Goal: Task Accomplishment & Management: Manage account settings

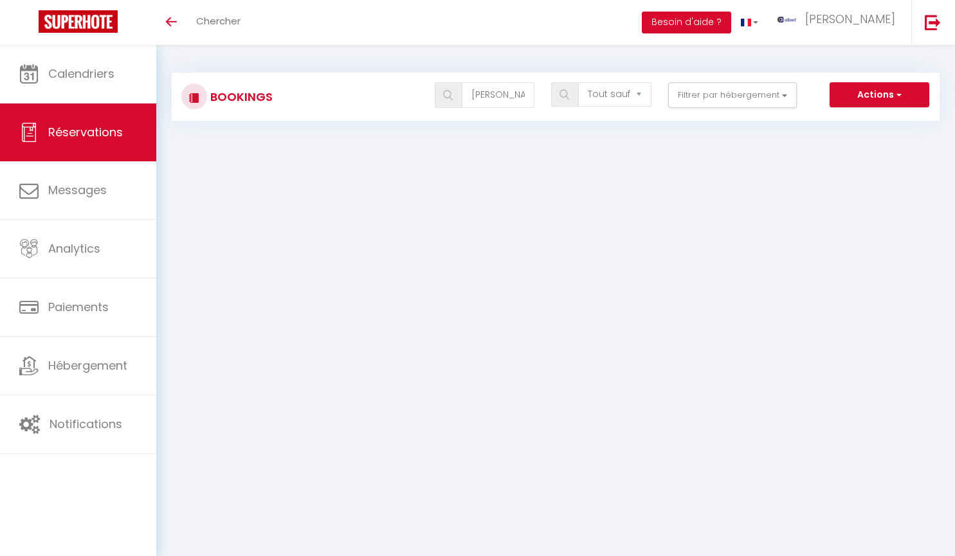
select select "not_cancelled"
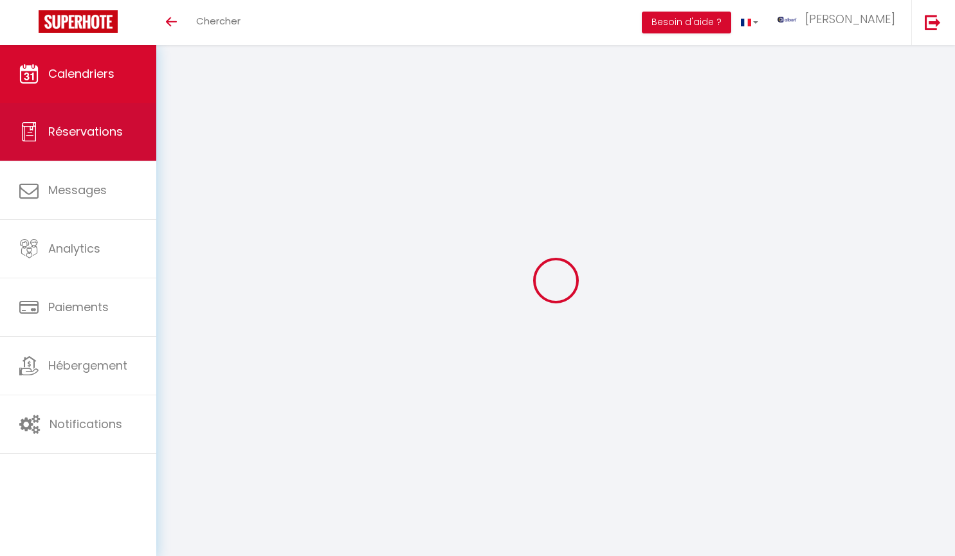
click at [112, 140] on link "Réservations" at bounding box center [78, 132] width 156 height 58
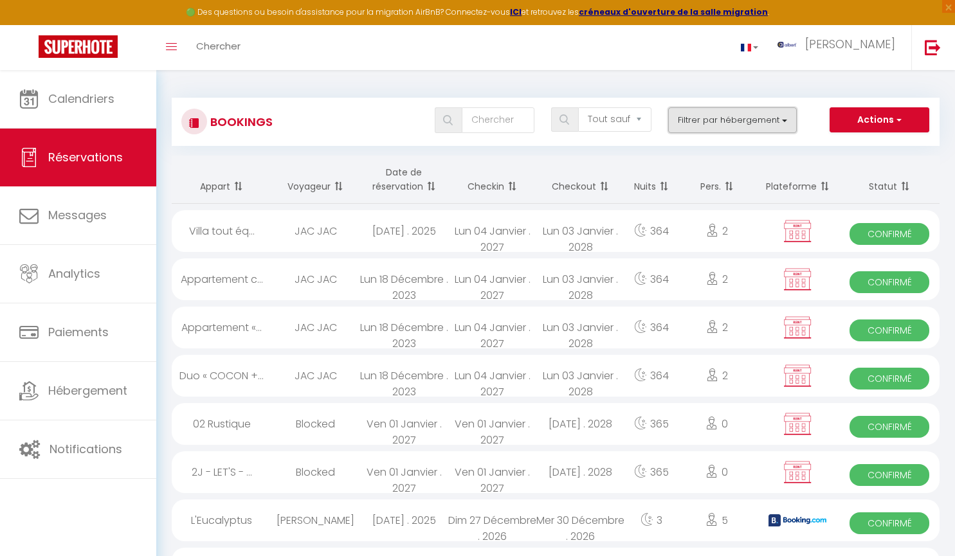
click at [781, 120] on button "Filtrer par hébergement" at bounding box center [732, 120] width 129 height 26
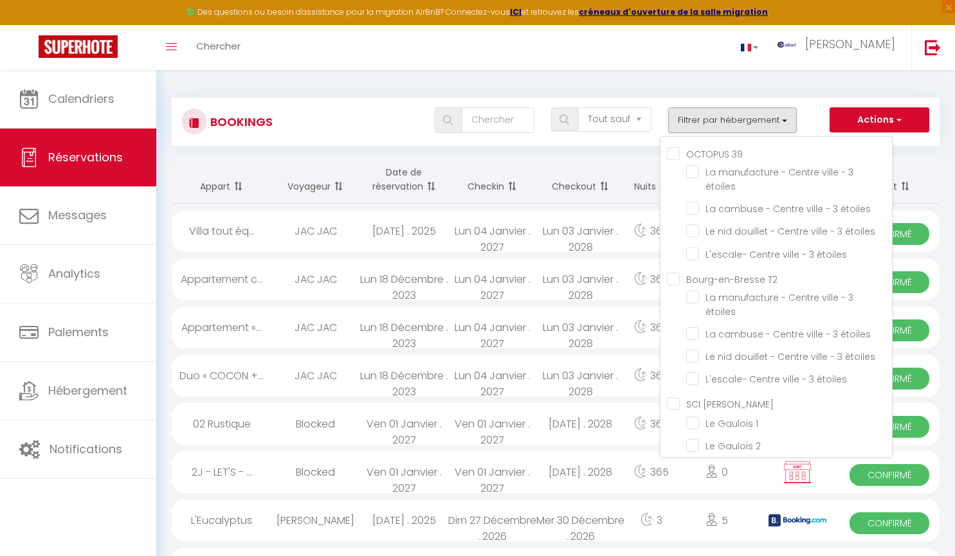
scroll to position [14413, 0]
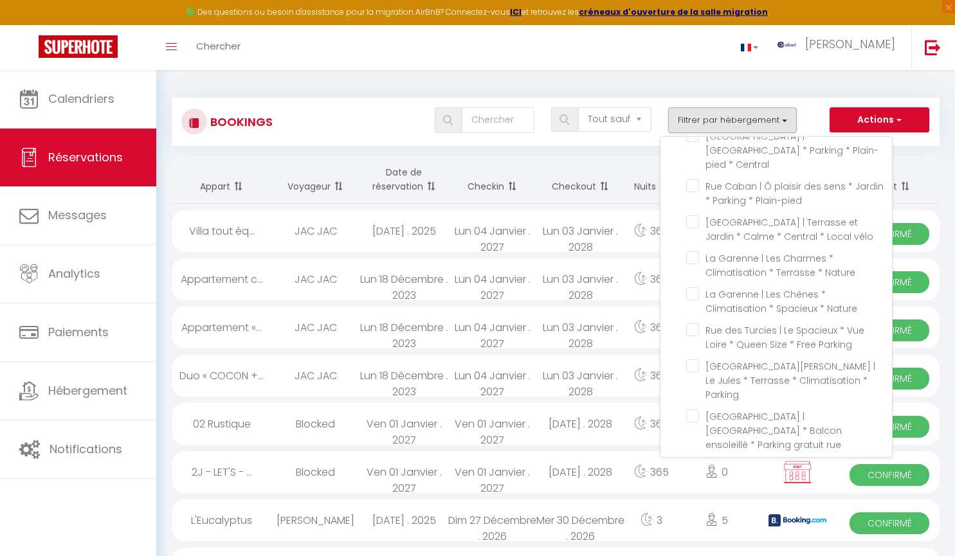
checkbox input "true"
checkbox input "false"
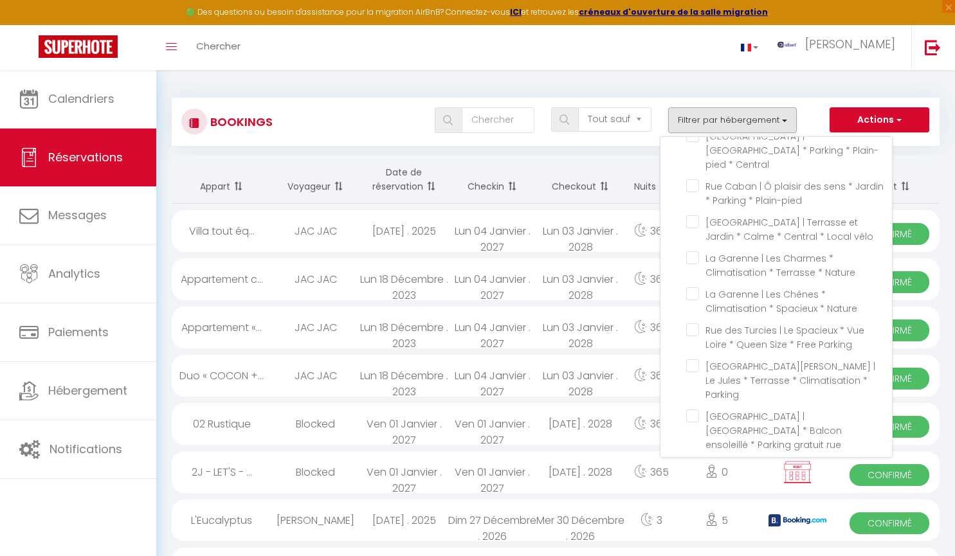
checkbox input "false"
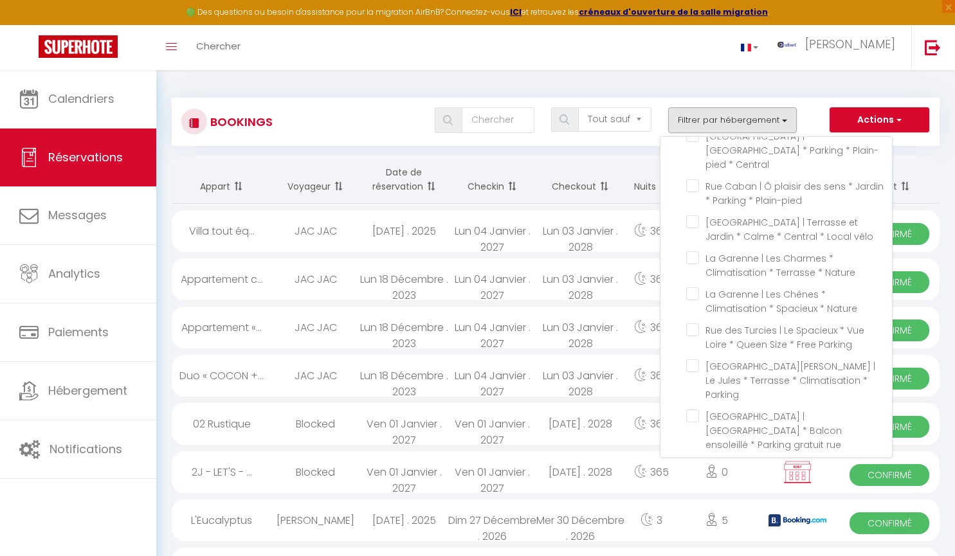
checkbox input "false"
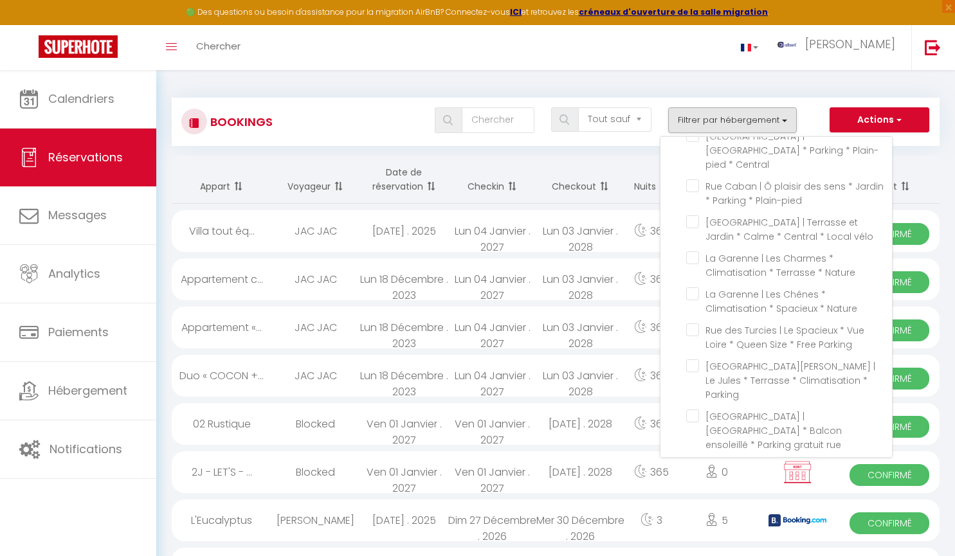
checkbox input "false"
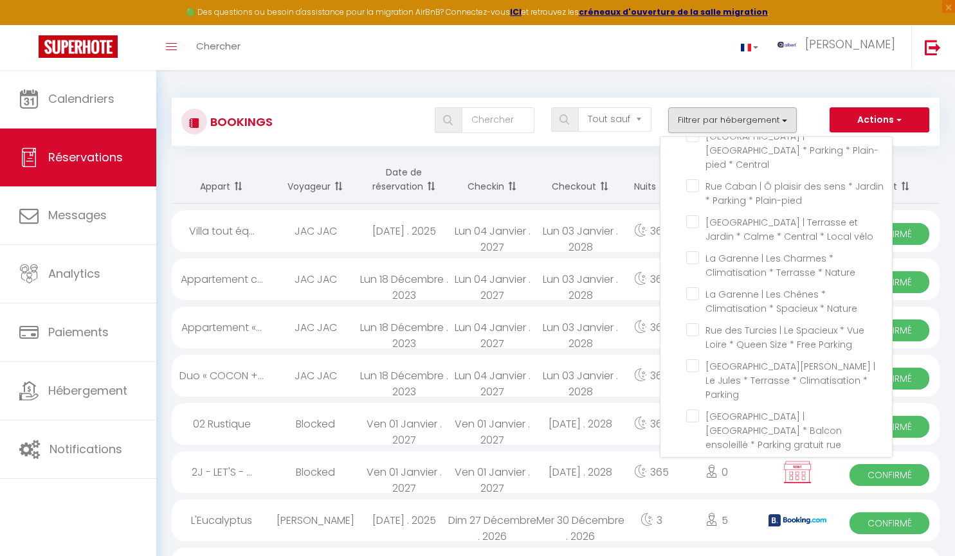
checkbox input "false"
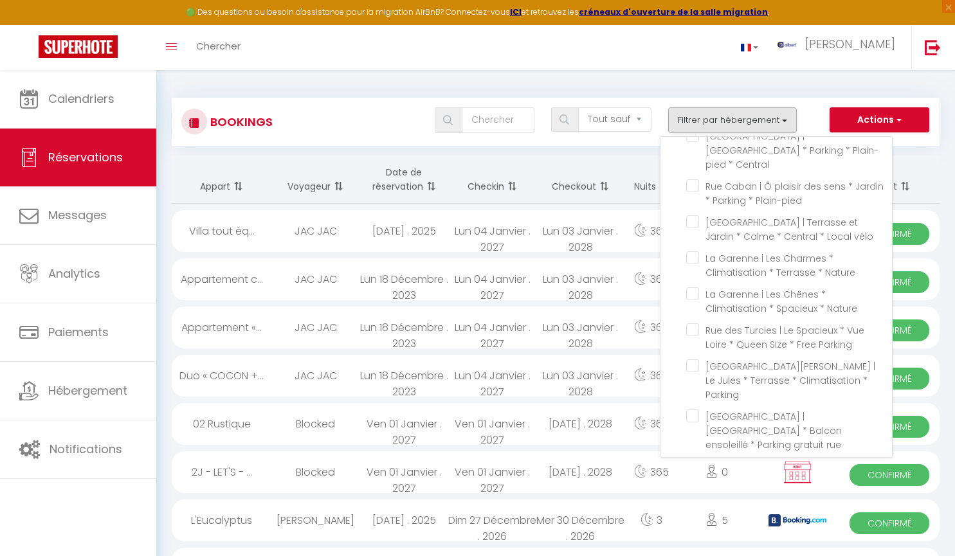
checkbox input "false"
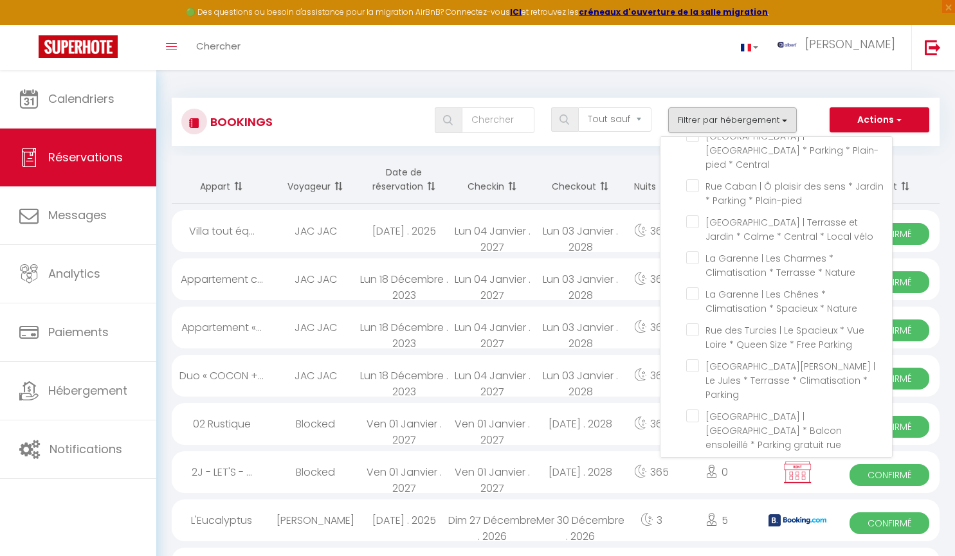
checkbox input "false"
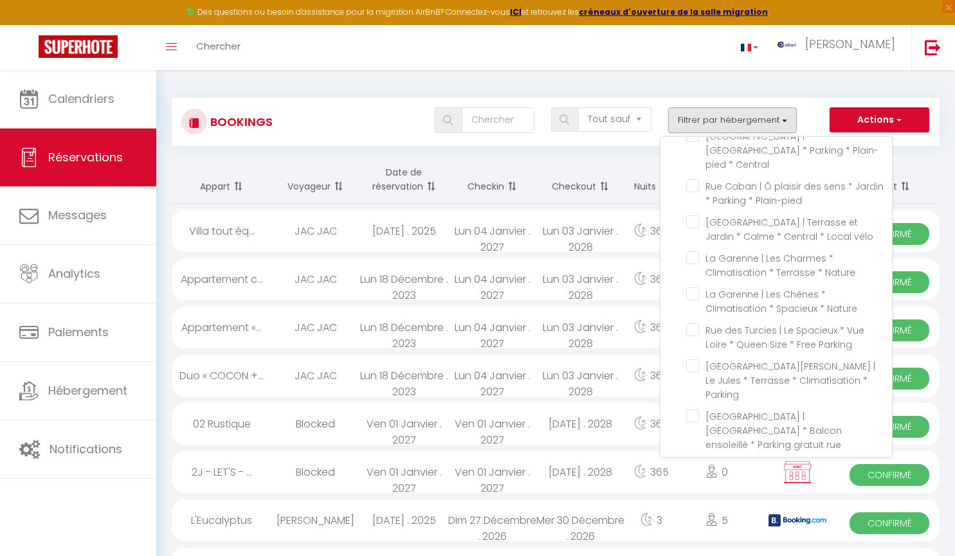
checkbox input "false"
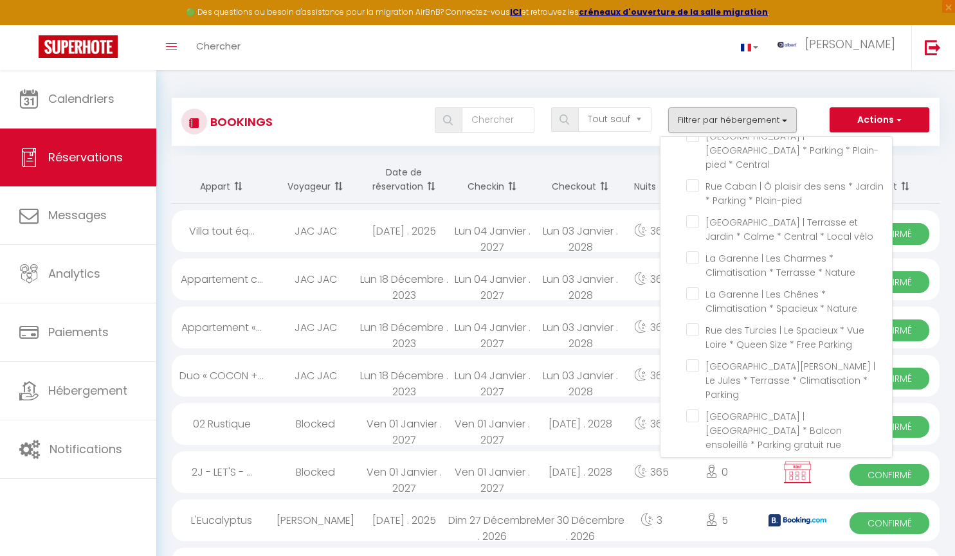
checkbox input "false"
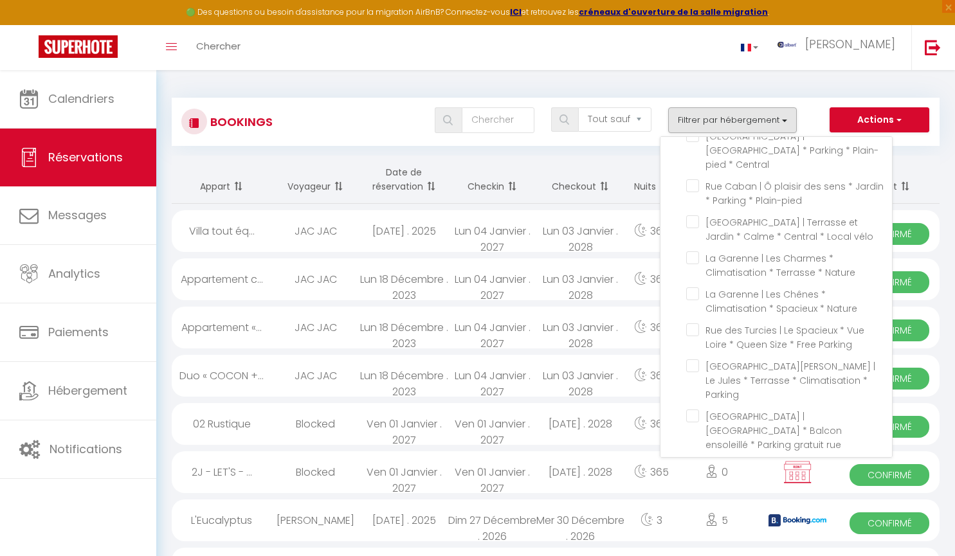
checkbox input "false"
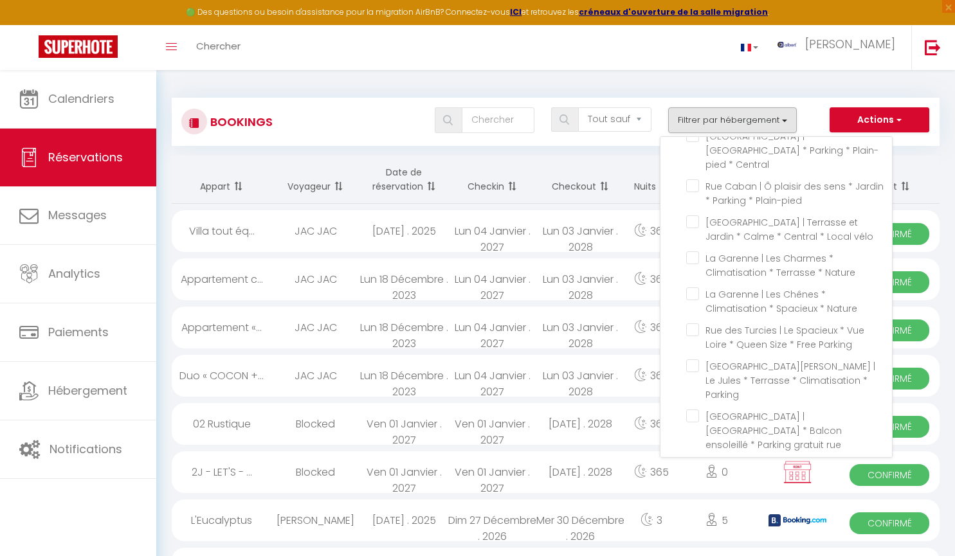
checkbox input "false"
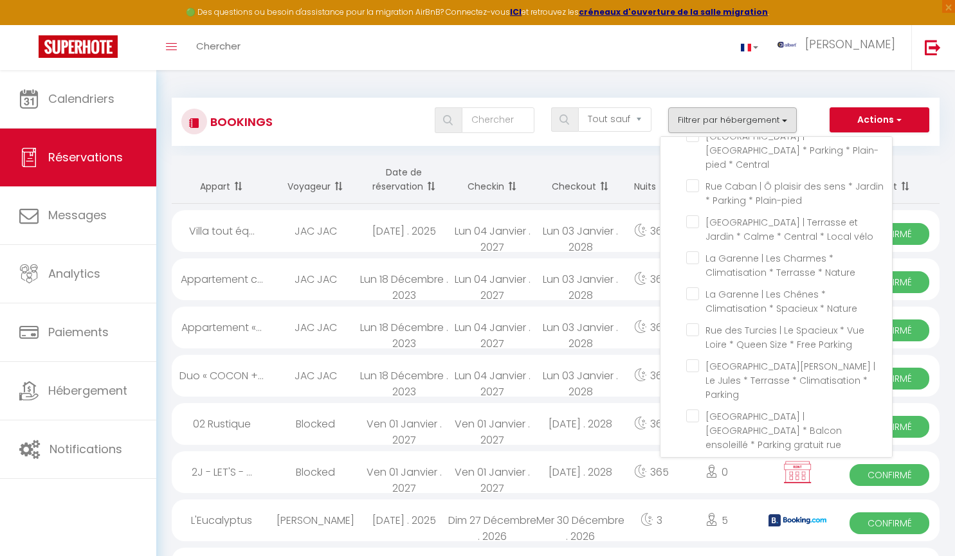
checkbox input "false"
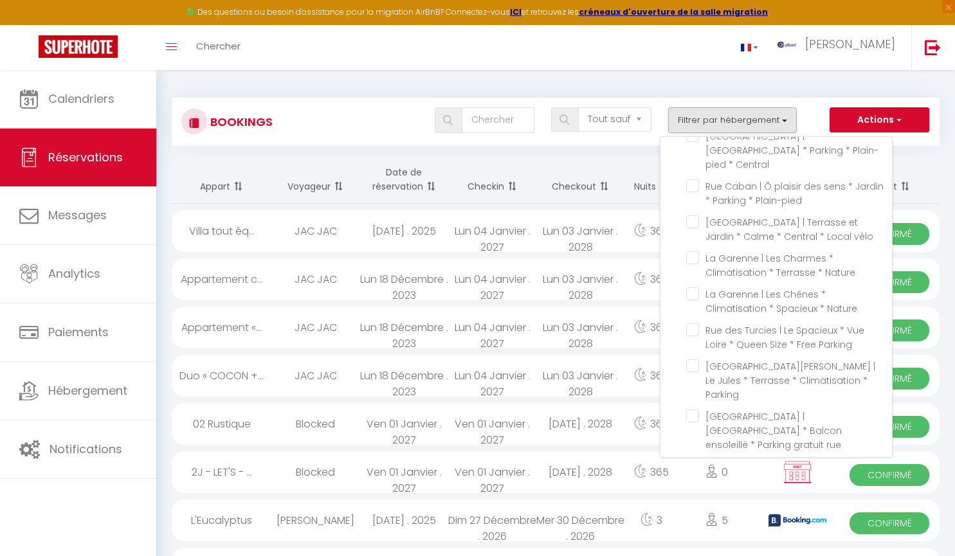
checkbox input "false"
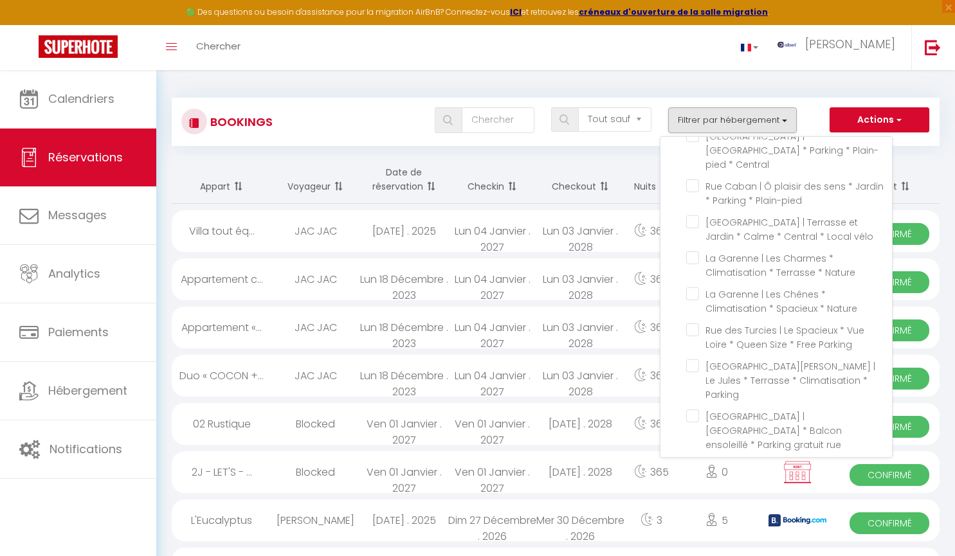
checkbox input "false"
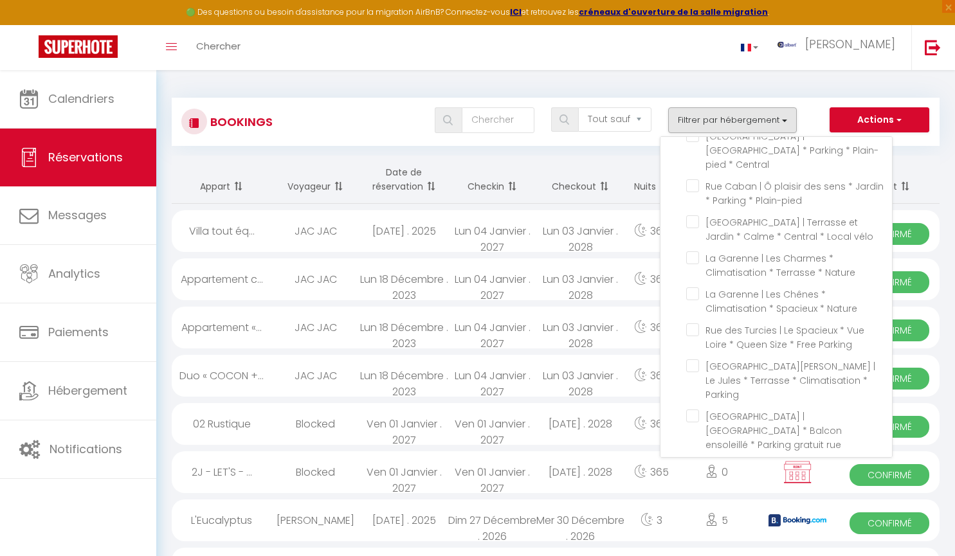
checkbox input "false"
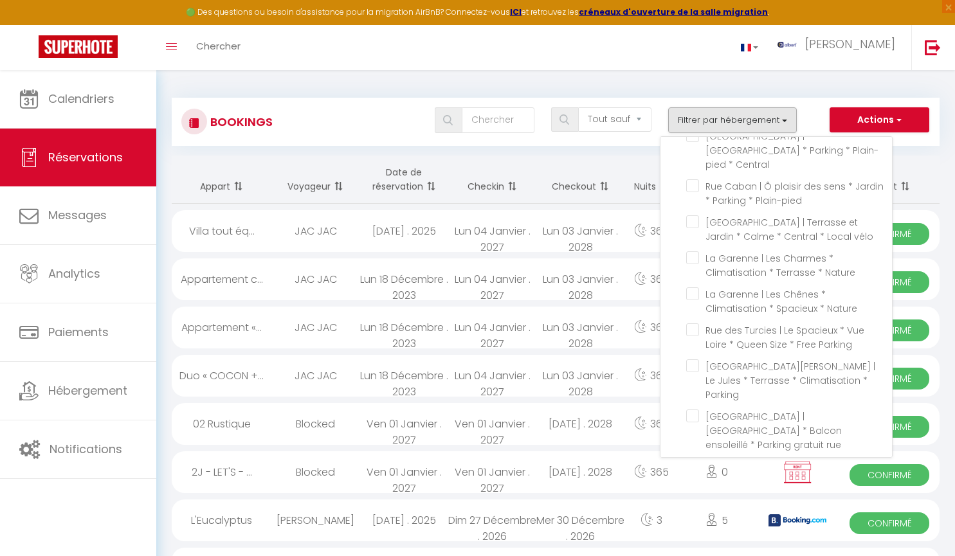
checkbox input "false"
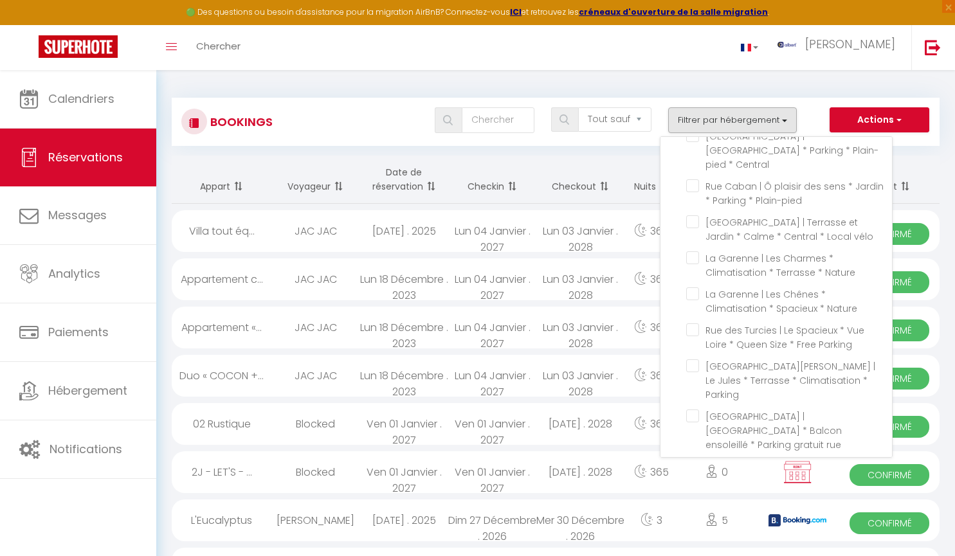
checkbox input "false"
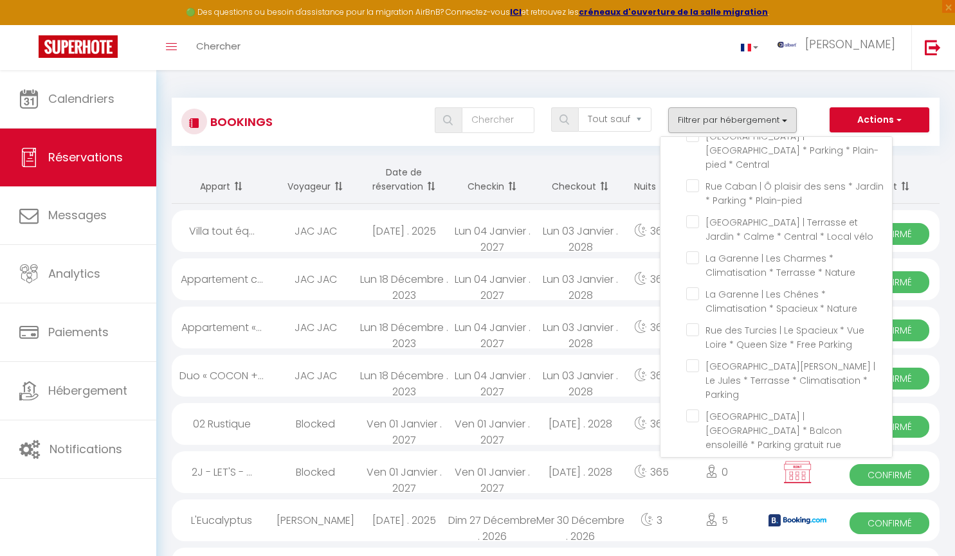
checkbox input "false"
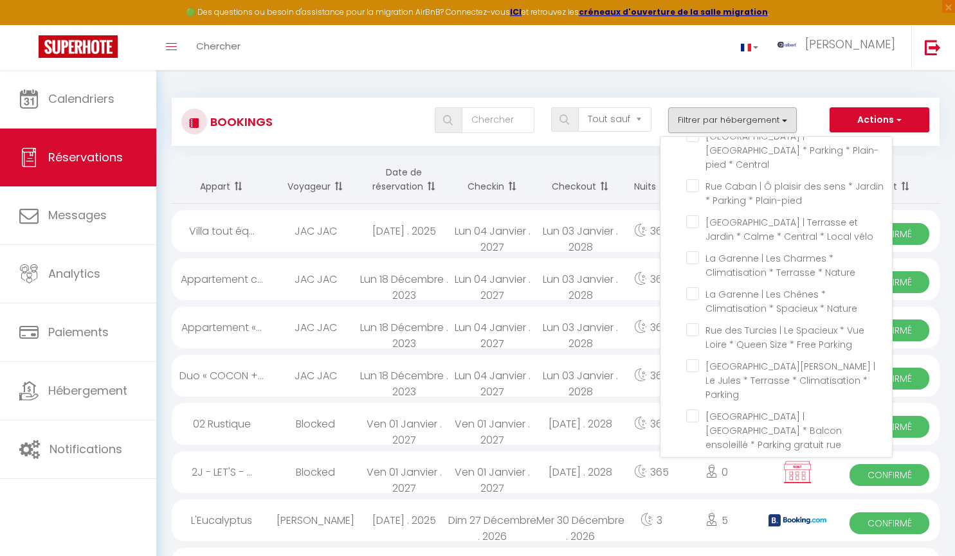
checkbox input "false"
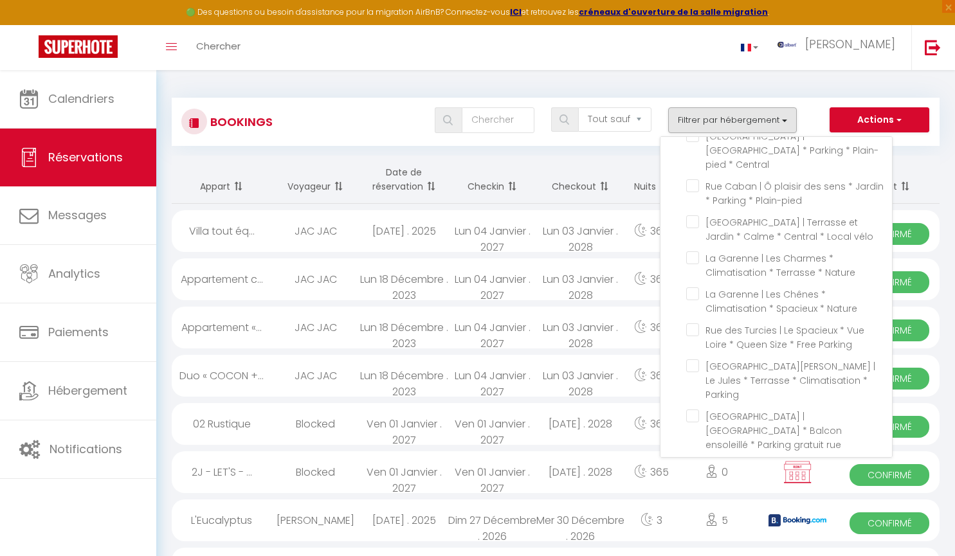
checkbox input "false"
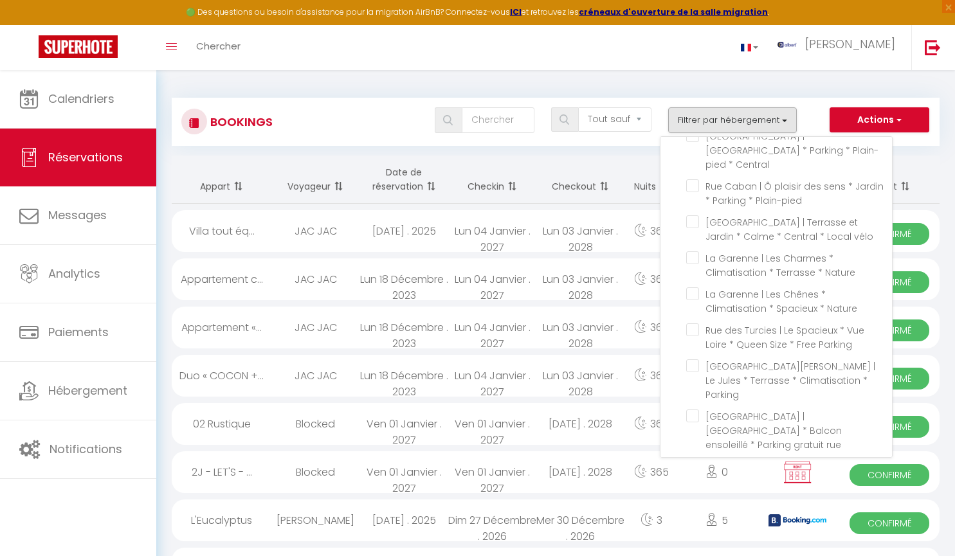
checkbox input "false"
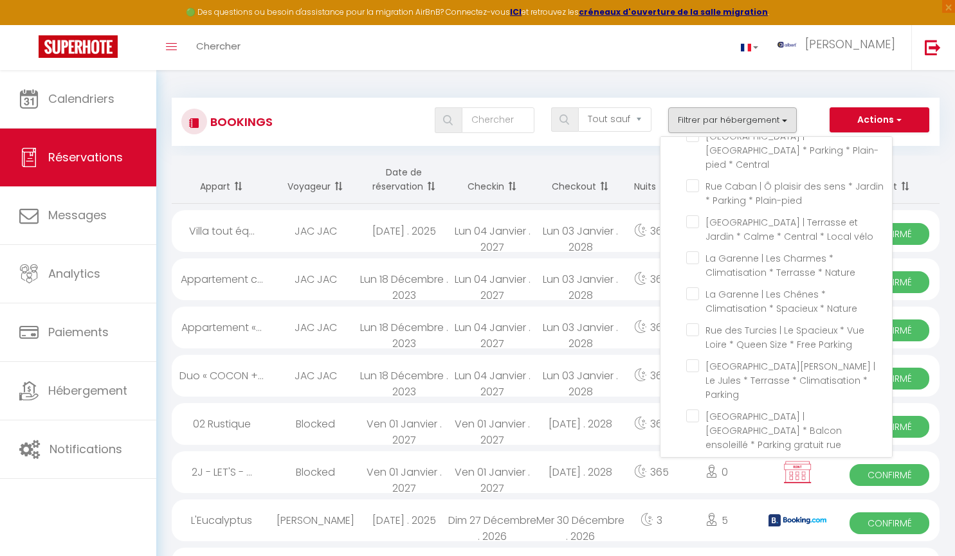
checkbox input "false"
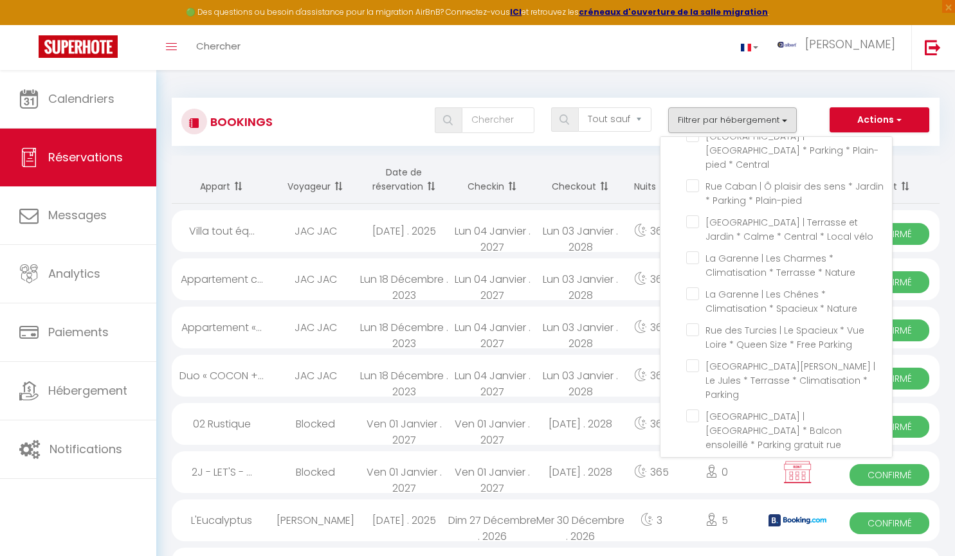
checkbox input "false"
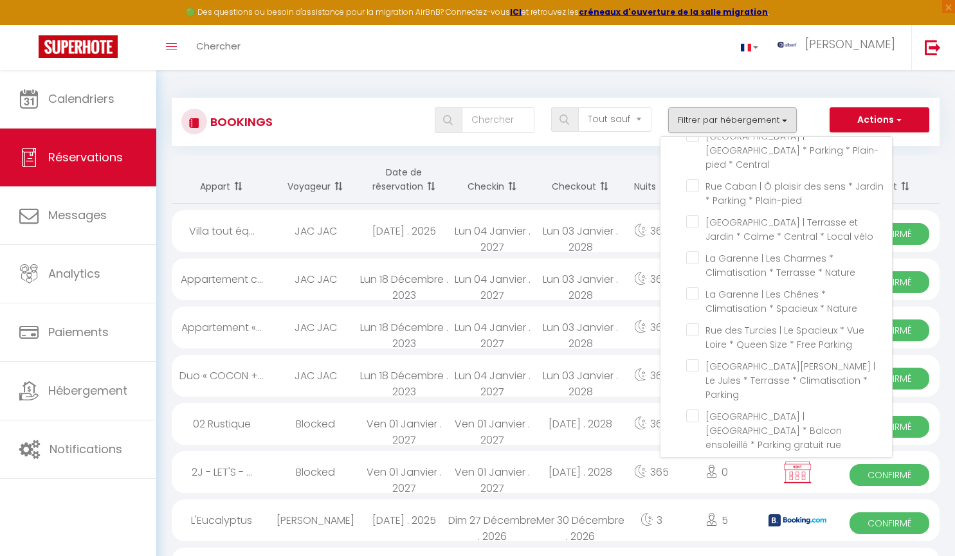
checkbox input "false"
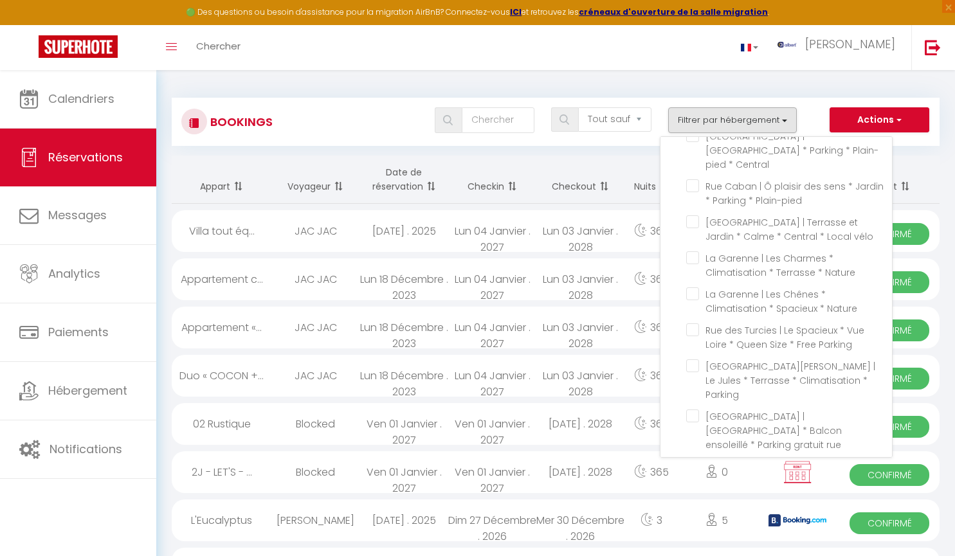
checkbox input "false"
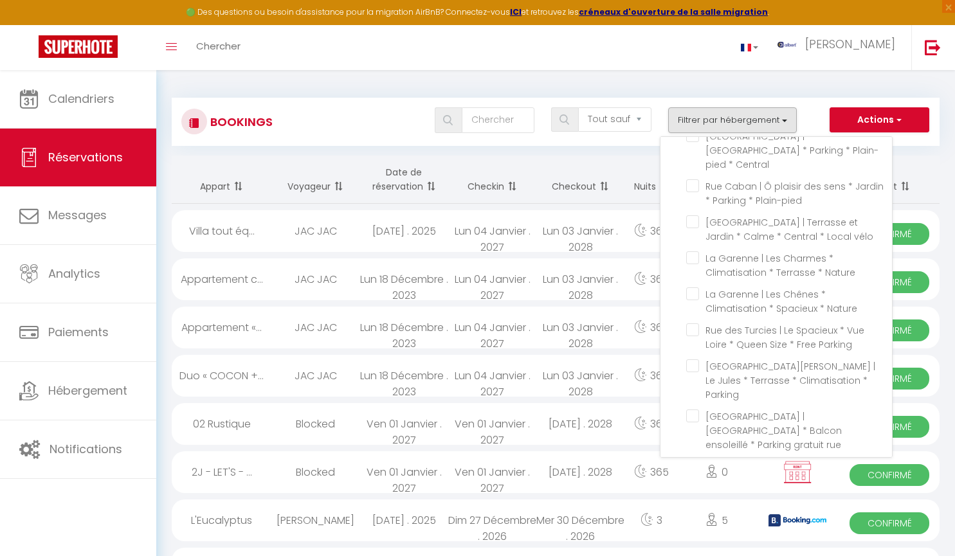
checkbox input "false"
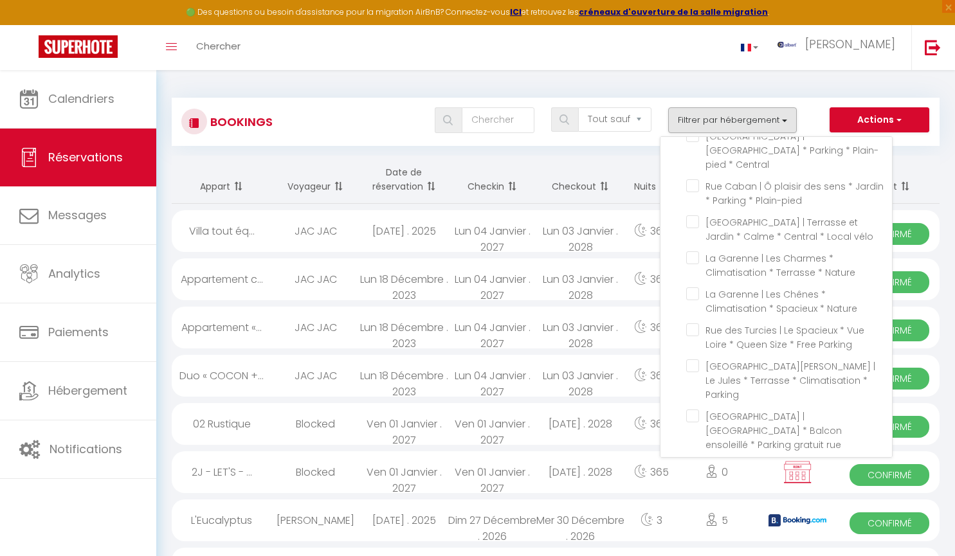
checkbox input "false"
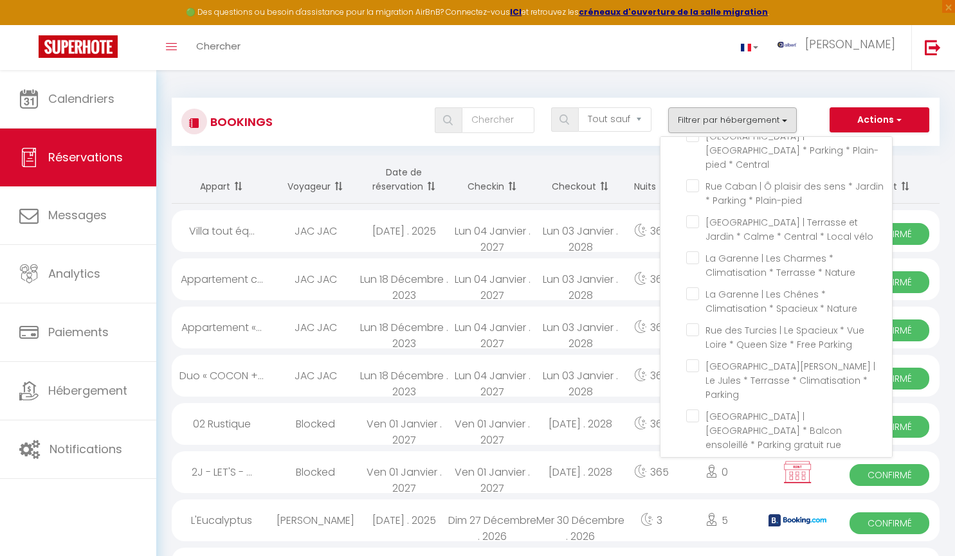
checkbox input "false"
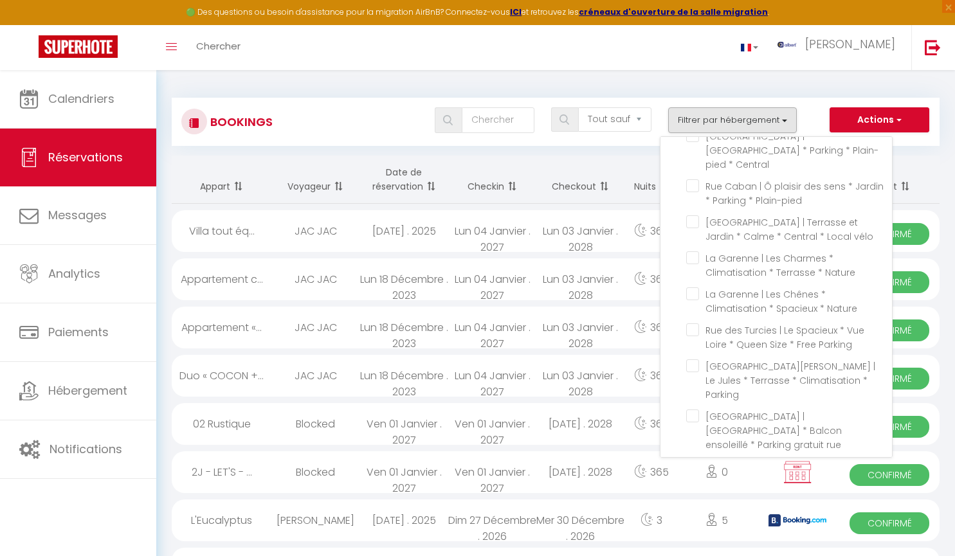
checkbox input "false"
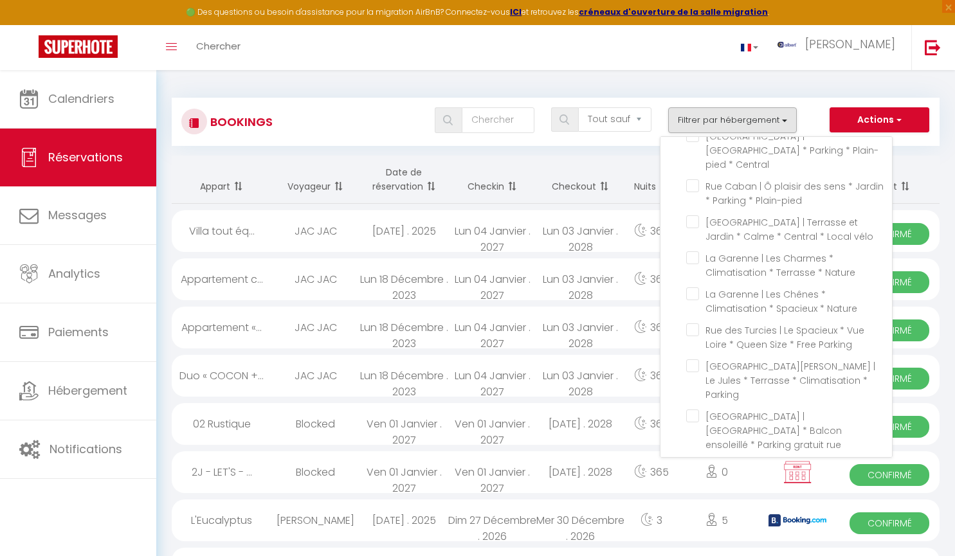
checkbox input "false"
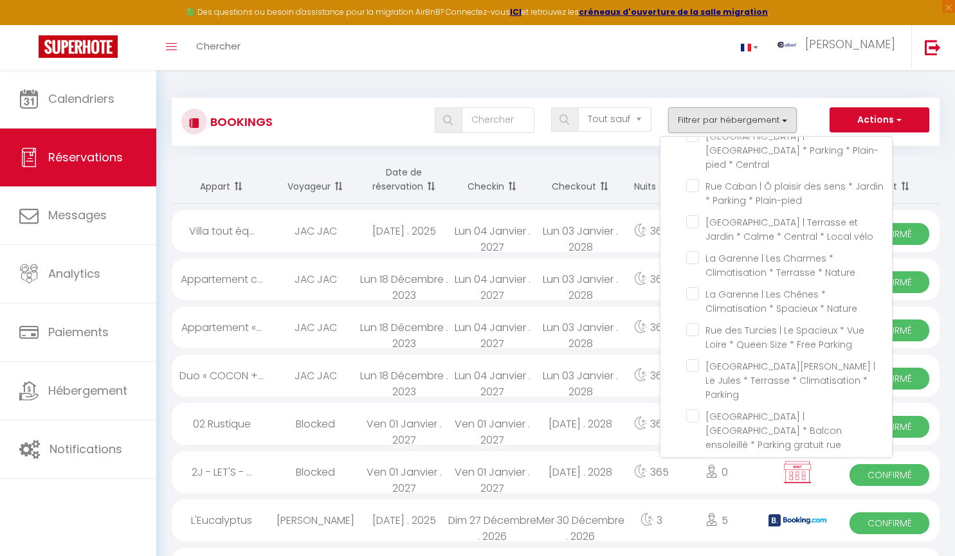
checkbox input "false"
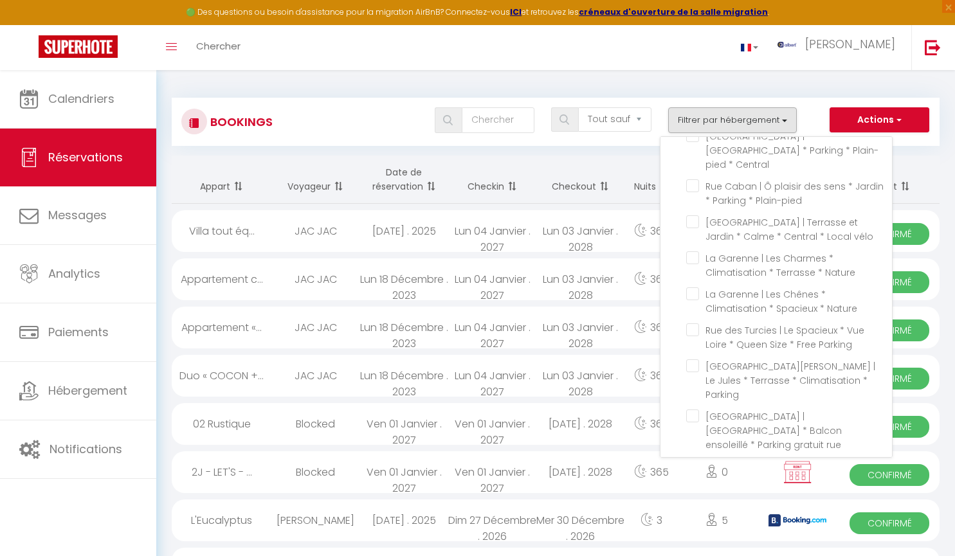
checkbox input "false"
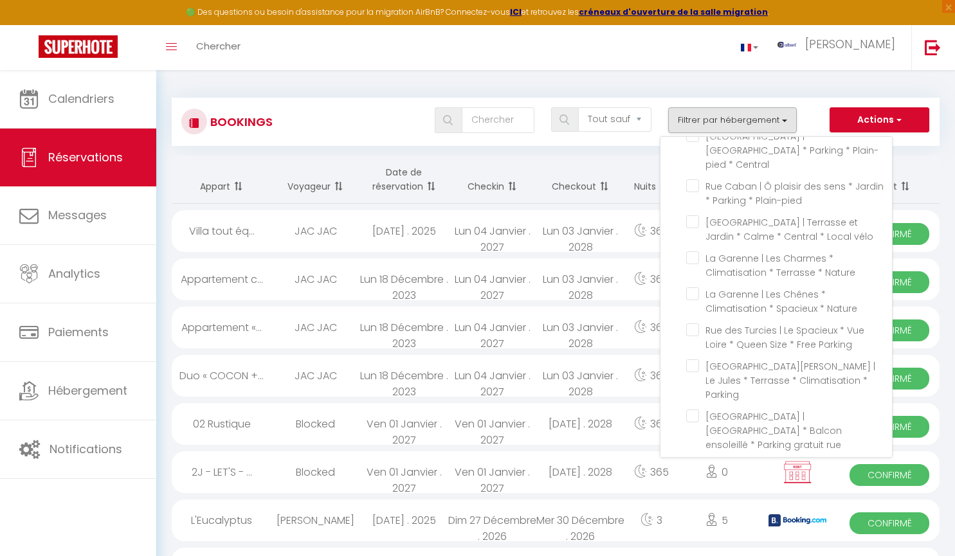
checkbox input "false"
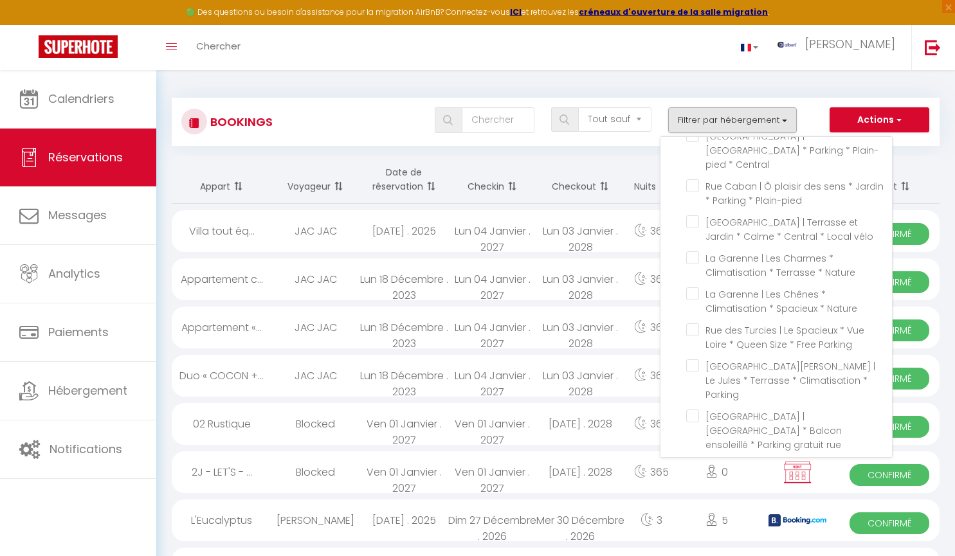
checkbox input "false"
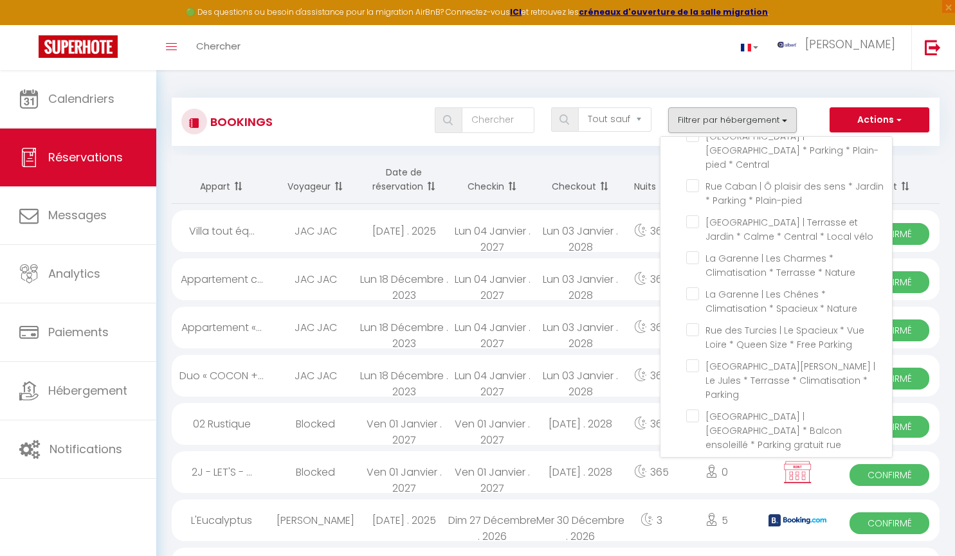
checkbox input "false"
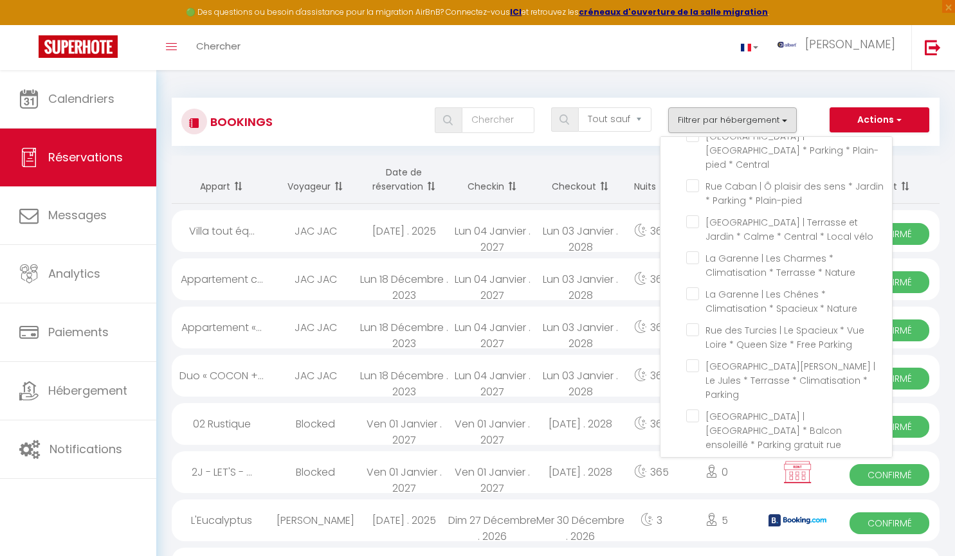
checkbox input "false"
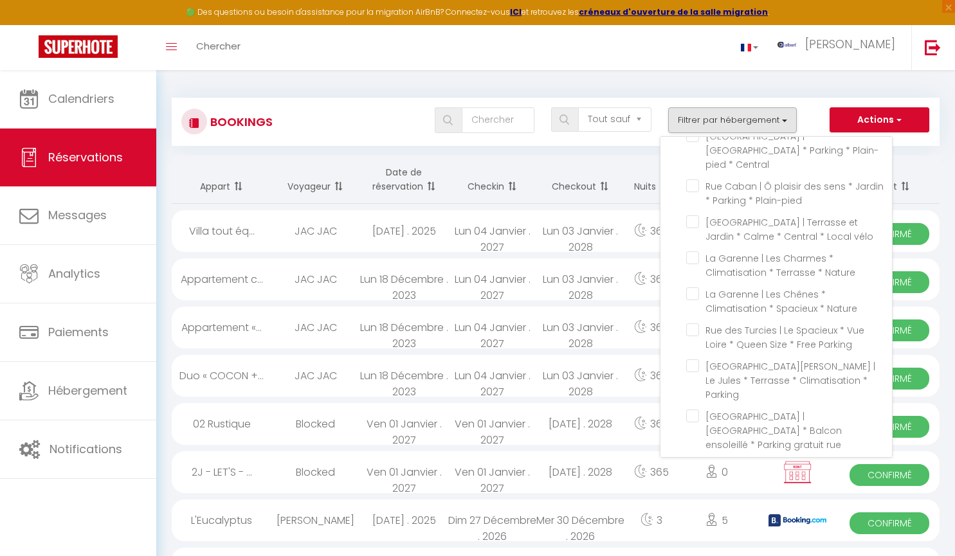
checkbox input "false"
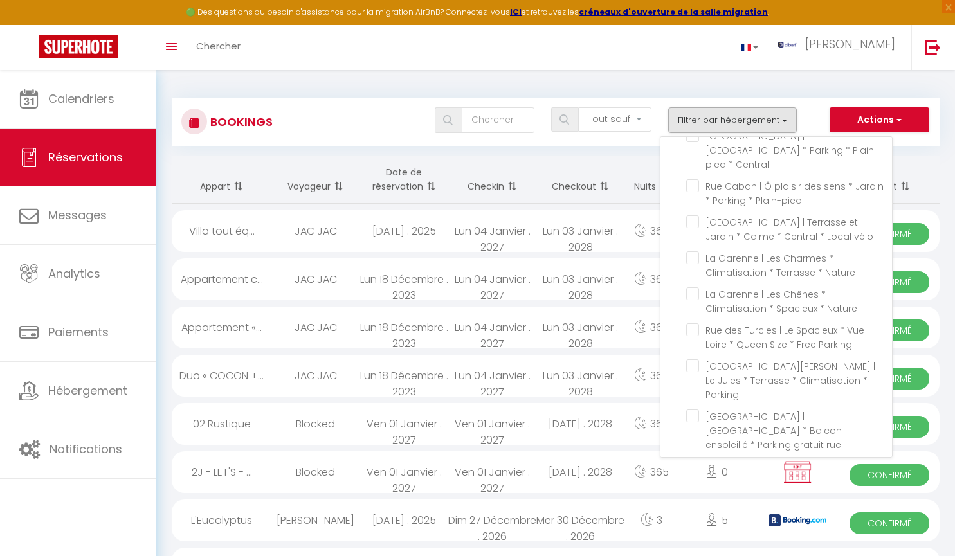
checkbox input "false"
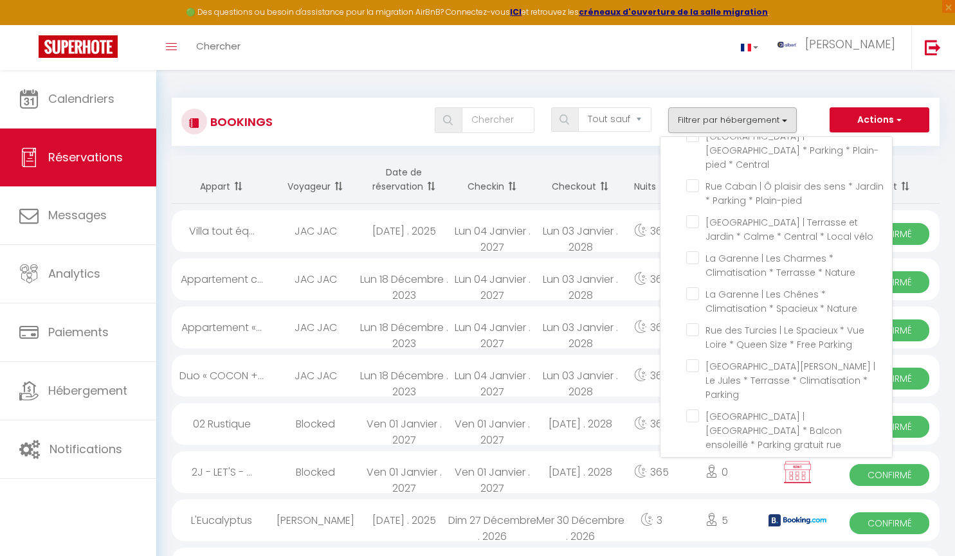
checkbox input "false"
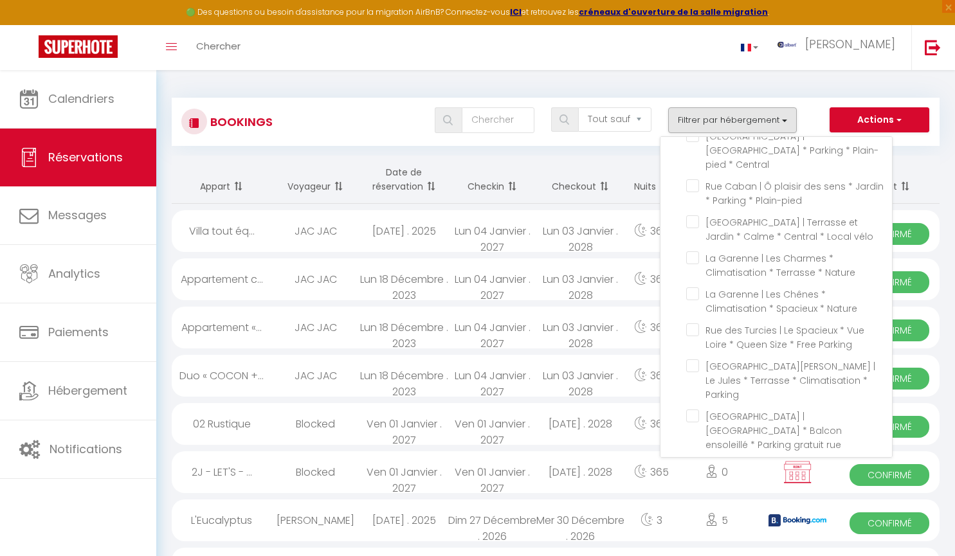
checkbox input "false"
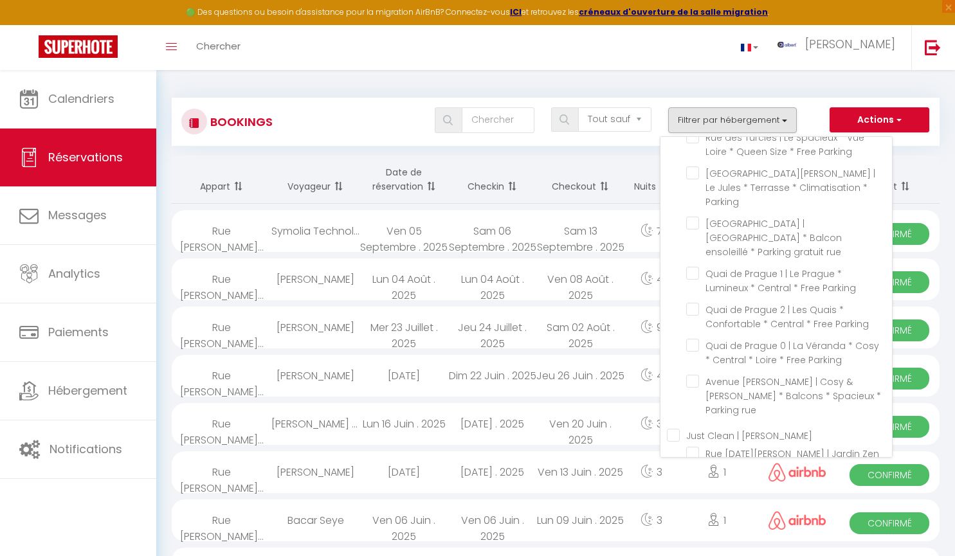
scroll to position [14477, 0]
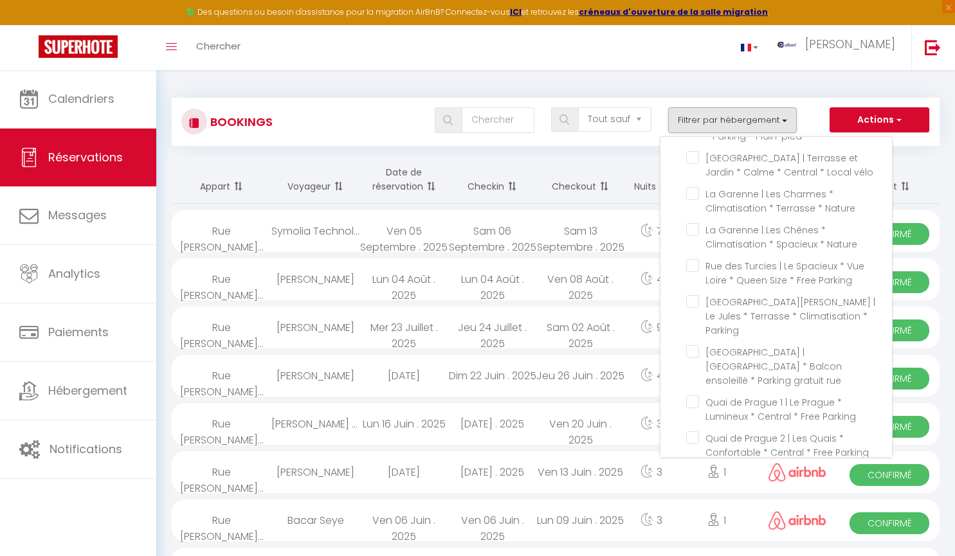
click at [463, 86] on div "Bookings Tous les statuts Annulé Confirmé Non Confirmé Tout sauf annulé No Show…" at bounding box center [556, 116] width 768 height 60
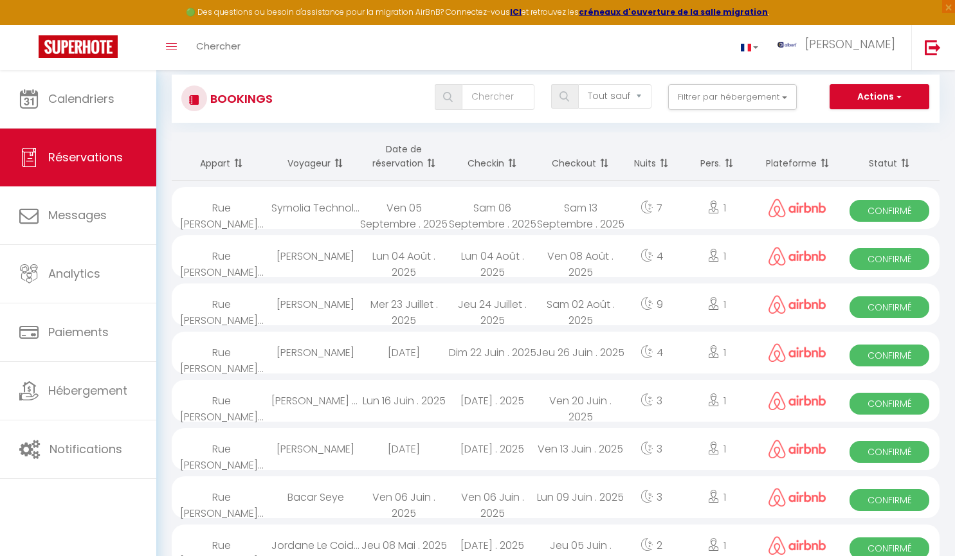
scroll to position [0, 0]
